Goal: Information Seeking & Learning: Learn about a topic

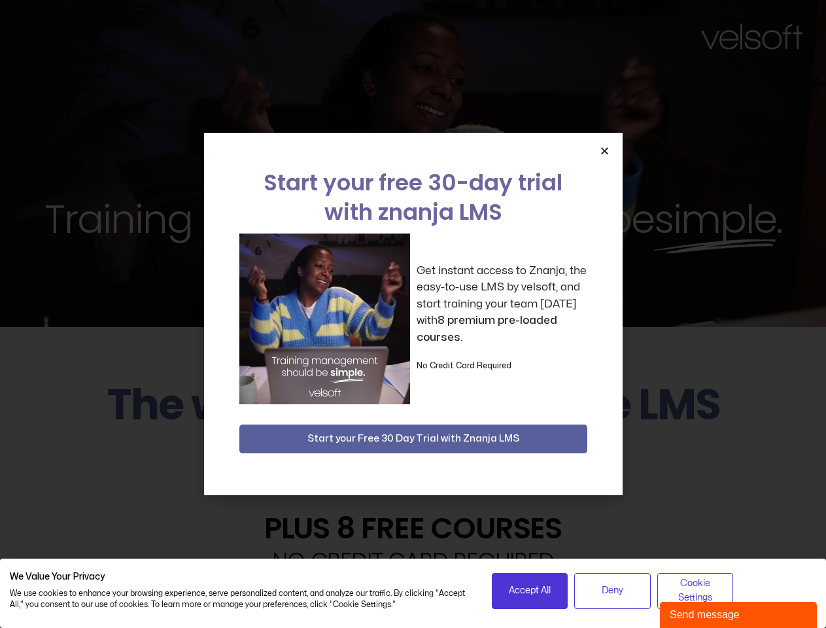
click at [413, 314] on div "Get instant access to Znanja, the easy-to-use LMS by velsoft, and start trainin…" at bounding box center [413, 319] width 348 height 171
click at [605, 150] on icon "Close" at bounding box center [605, 151] width 10 height 10
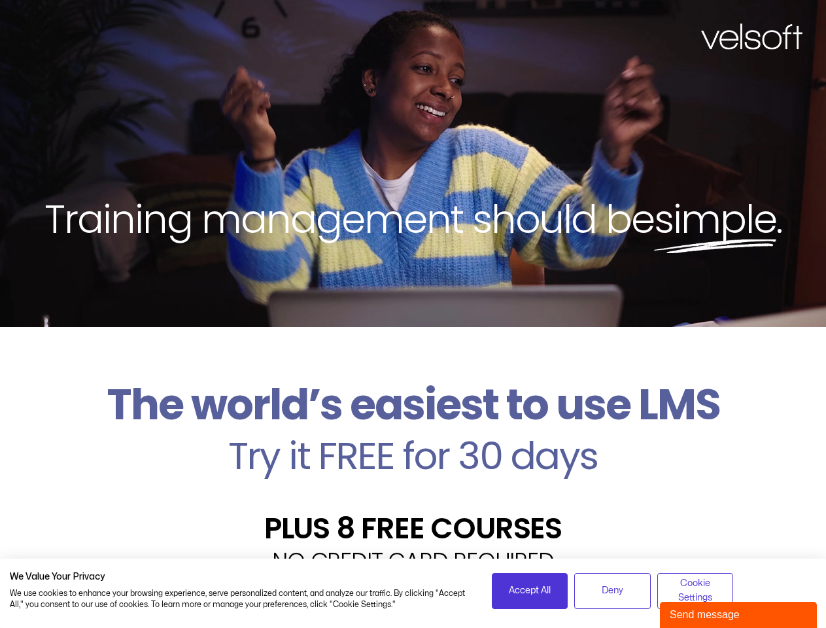
click at [414, 439] on h2 "Try it FREE for 30 days" at bounding box center [413, 456] width 807 height 38
click at [530, 591] on span "Accept All" at bounding box center [530, 591] width 42 height 14
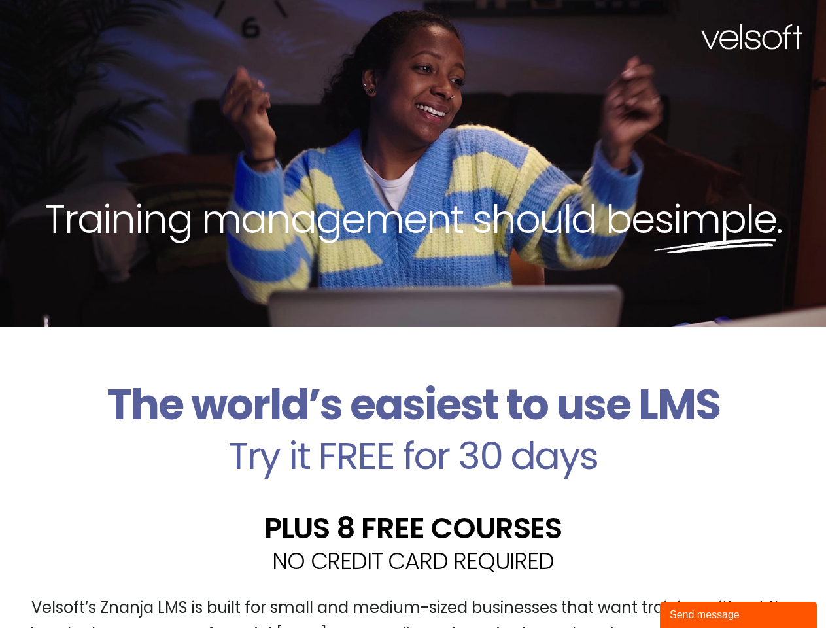
click at [612, 591] on div "Velsoft’s Znanja LMS is built for small and medium-sized businesses that want t…" at bounding box center [413, 627] width 807 height 96
click at [696, 591] on div "Velsoft’s Znanja LMS is built for small and medium-sized businesses that want t…" at bounding box center [413, 627] width 807 height 96
click at [739, 615] on div "Send message" at bounding box center [738, 615] width 137 height 16
